Goal: Find specific page/section: Find specific page/section

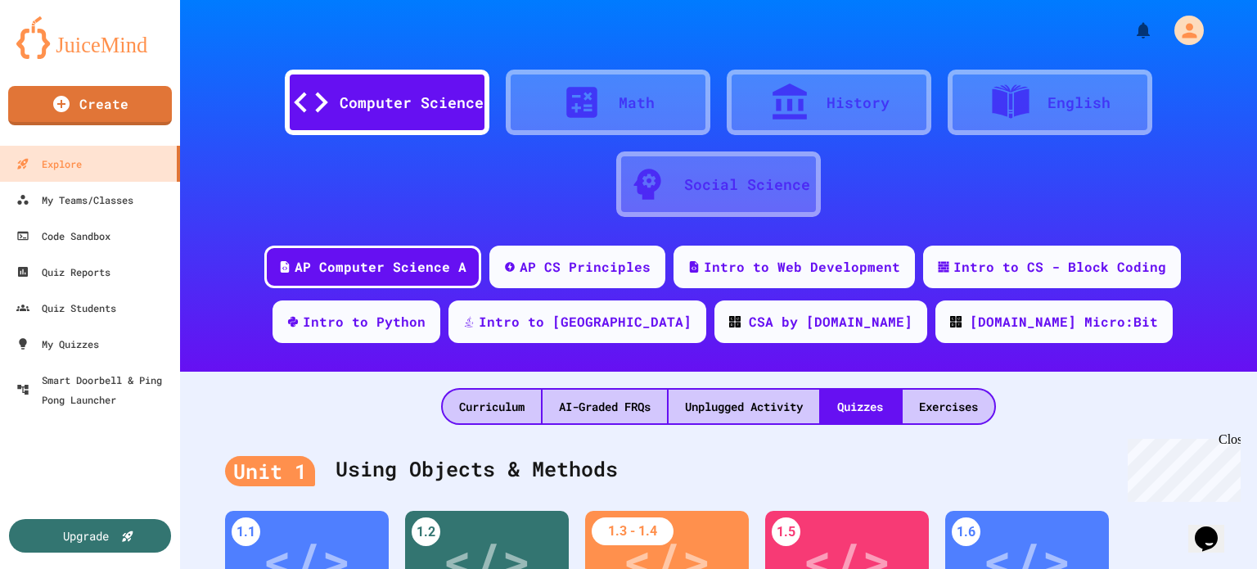
scroll to position [82, 0]
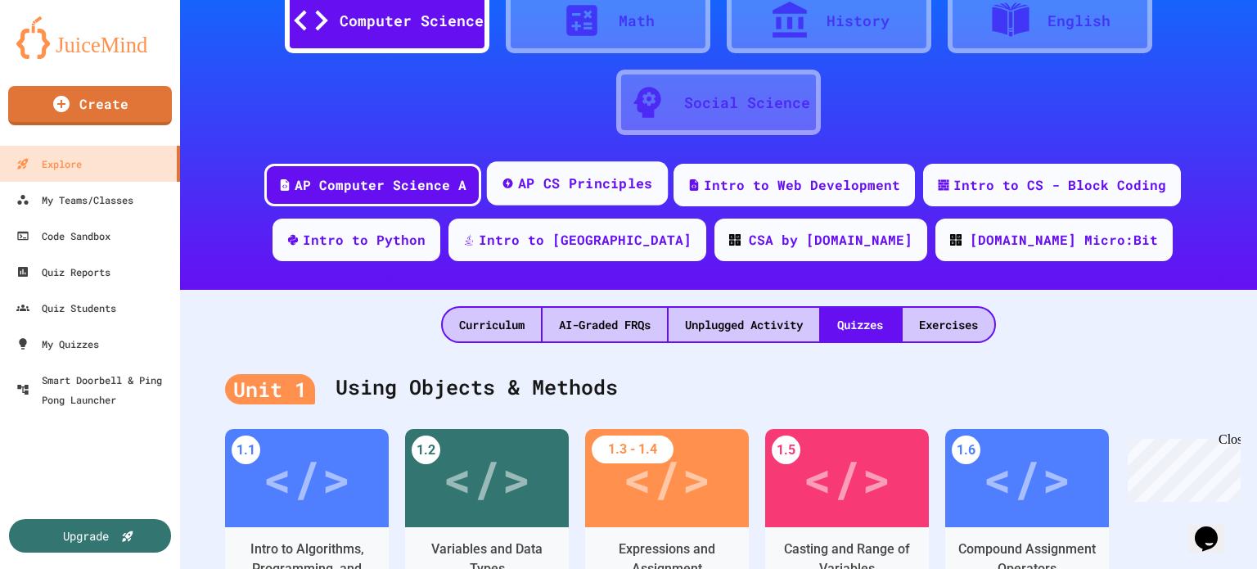
click at [537, 192] on div "AP CS Principles" at bounding box center [585, 184] width 135 height 20
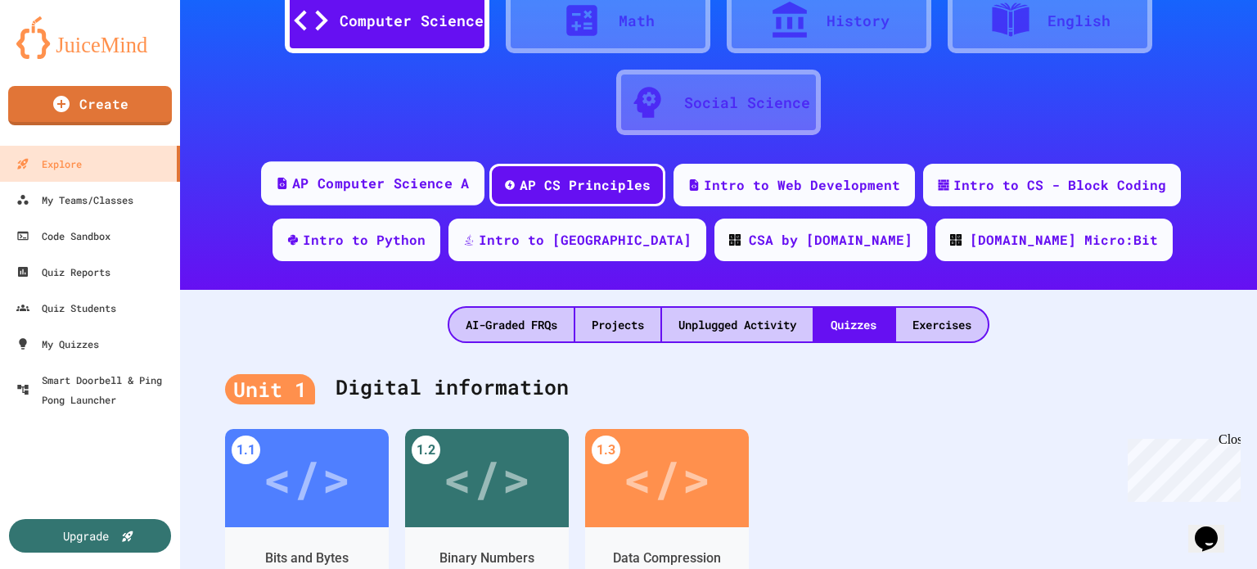
click at [355, 184] on div "AP Computer Science A" at bounding box center [380, 184] width 177 height 20
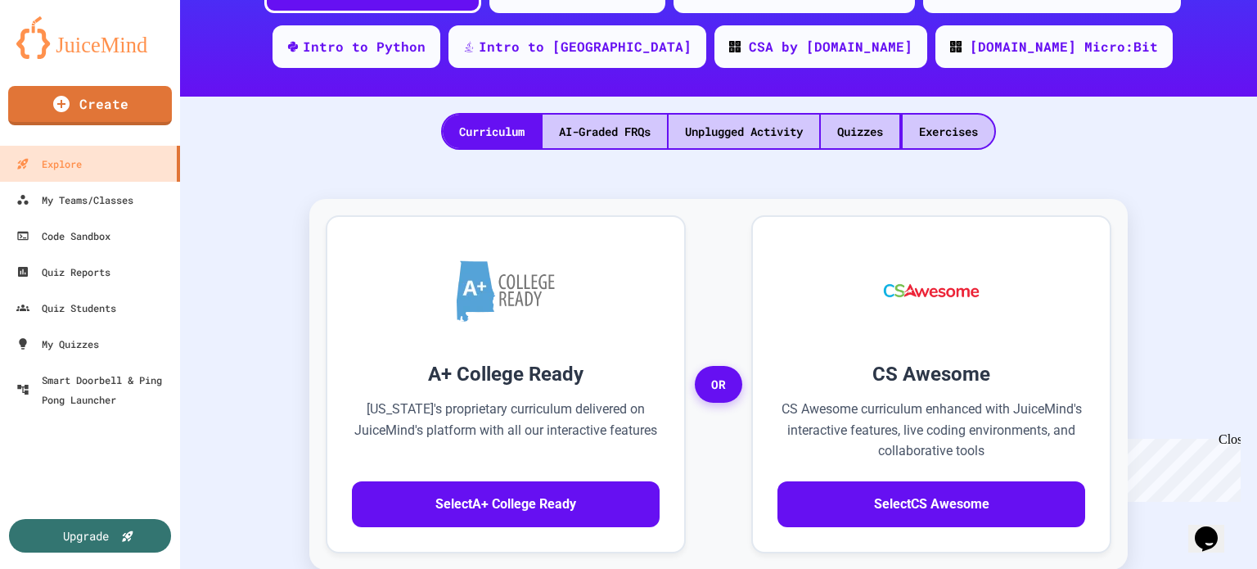
scroll to position [164, 0]
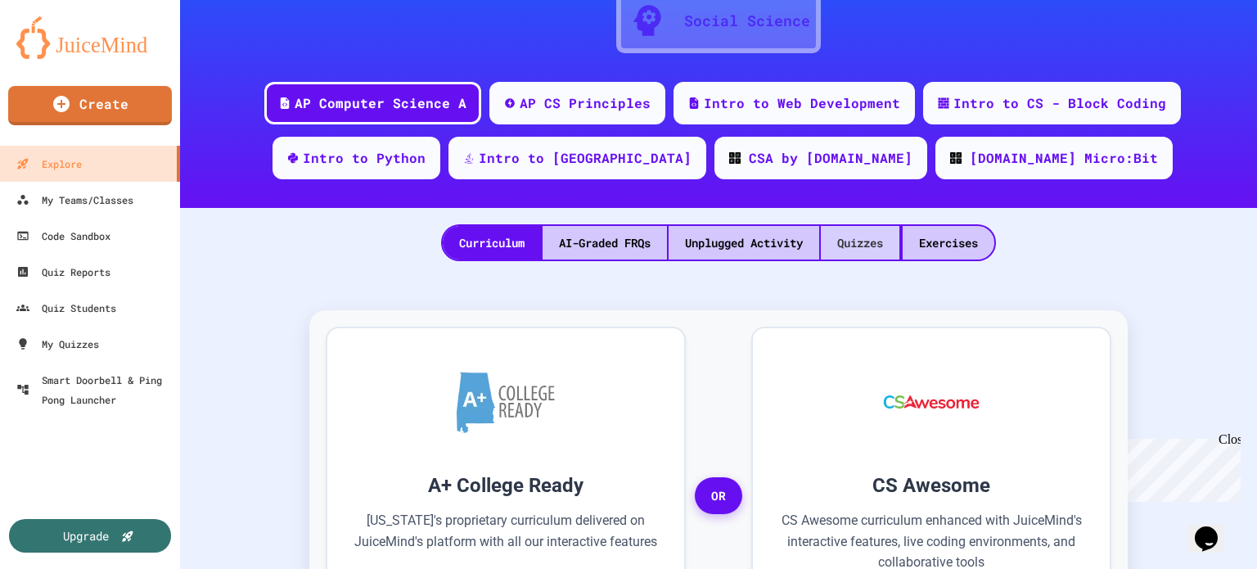
click at [876, 248] on div "Quizzes" at bounding box center [860, 243] width 79 height 34
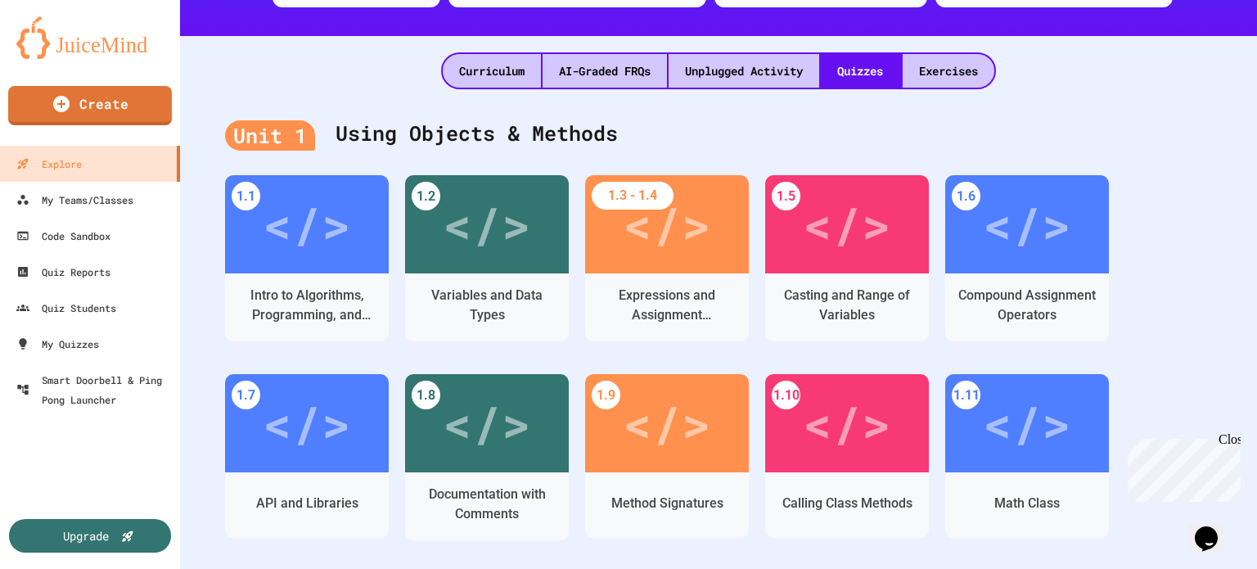
scroll to position [409, 0]
